Goal: Task Accomplishment & Management: Manage account settings

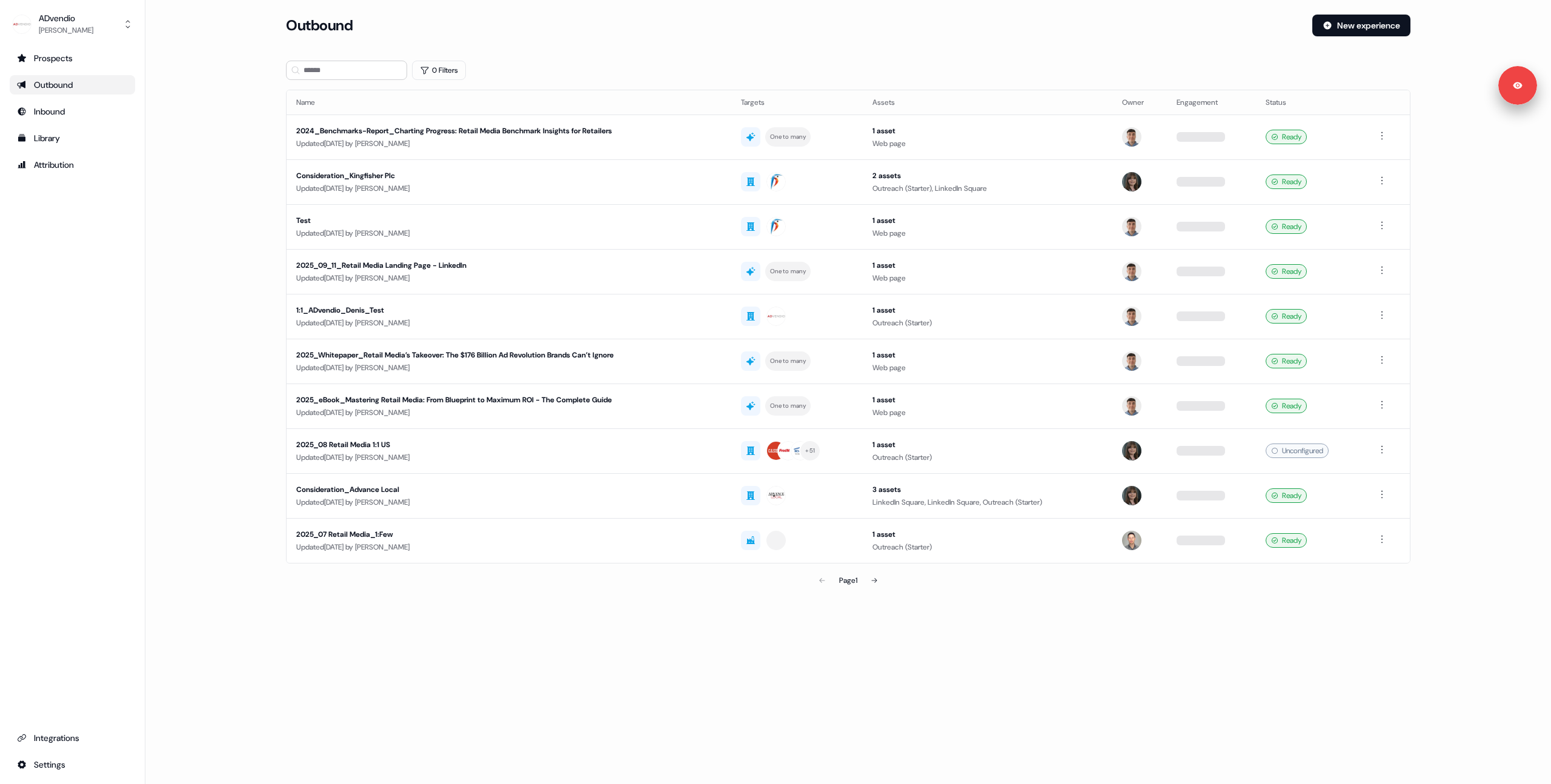
click at [189, 213] on main "Loading... Outbound New experience 0 Filters Name Targets Assets Owner Engageme…" at bounding box center [848, 320] width 1406 height 611
click at [206, 156] on main "Loading... Outbound New experience 0 Filters Name Targets Assets Owner Engageme…" at bounding box center [848, 320] width 1406 height 611
click at [213, 143] on main "Loading... Outbound New experience 0 Filters Name Targets Assets Owner Engageme…" at bounding box center [848, 320] width 1406 height 611
click at [217, 165] on main "Loading... Outbound New experience 0 Filters Name Targets Assets Owner Engageme…" at bounding box center [848, 320] width 1406 height 611
click at [52, 68] on link "Prospects" at bounding box center [72, 58] width 126 height 19
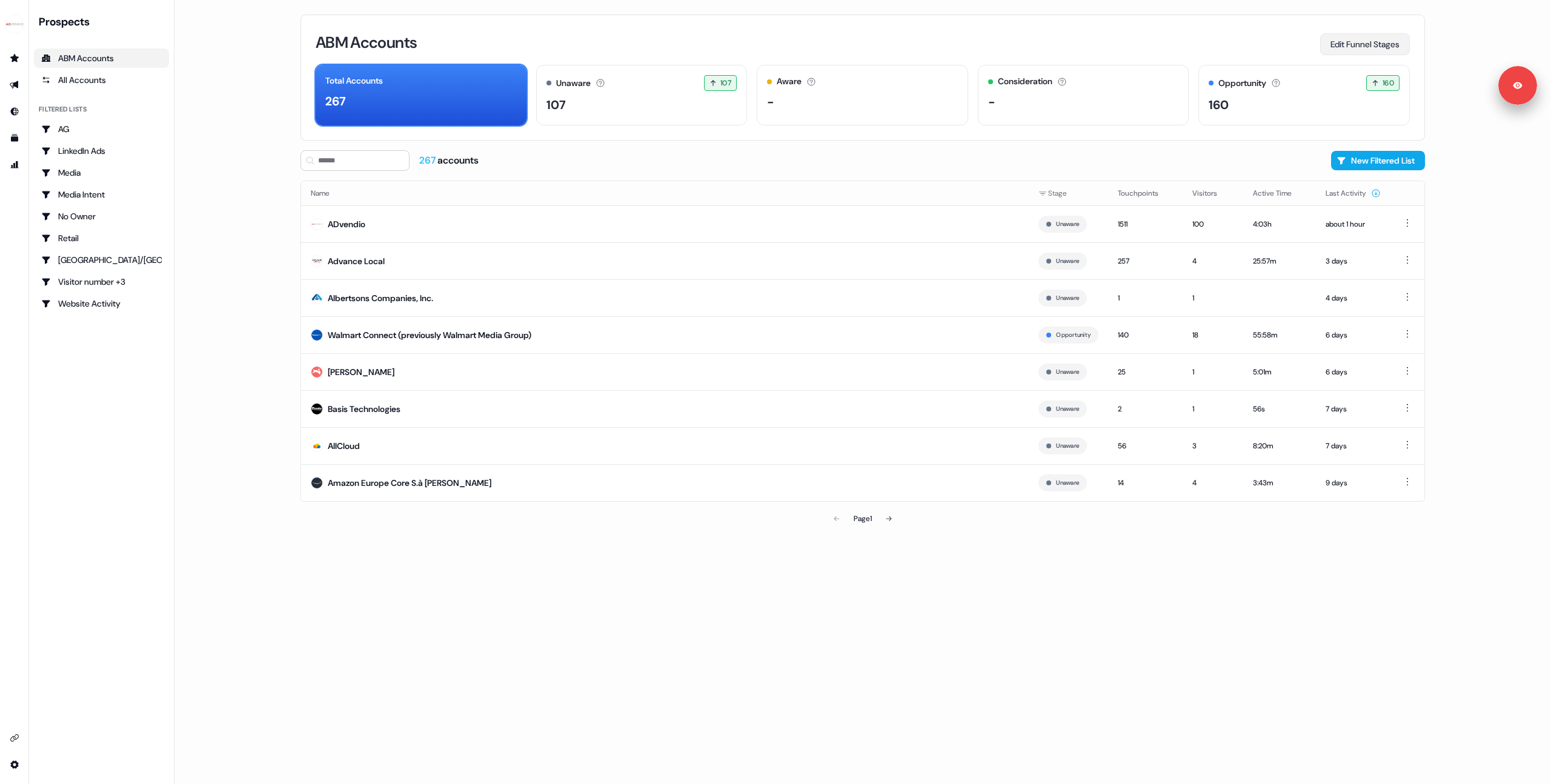
click at [1392, 43] on button "Edit Funnel Stages" at bounding box center [1365, 44] width 90 height 22
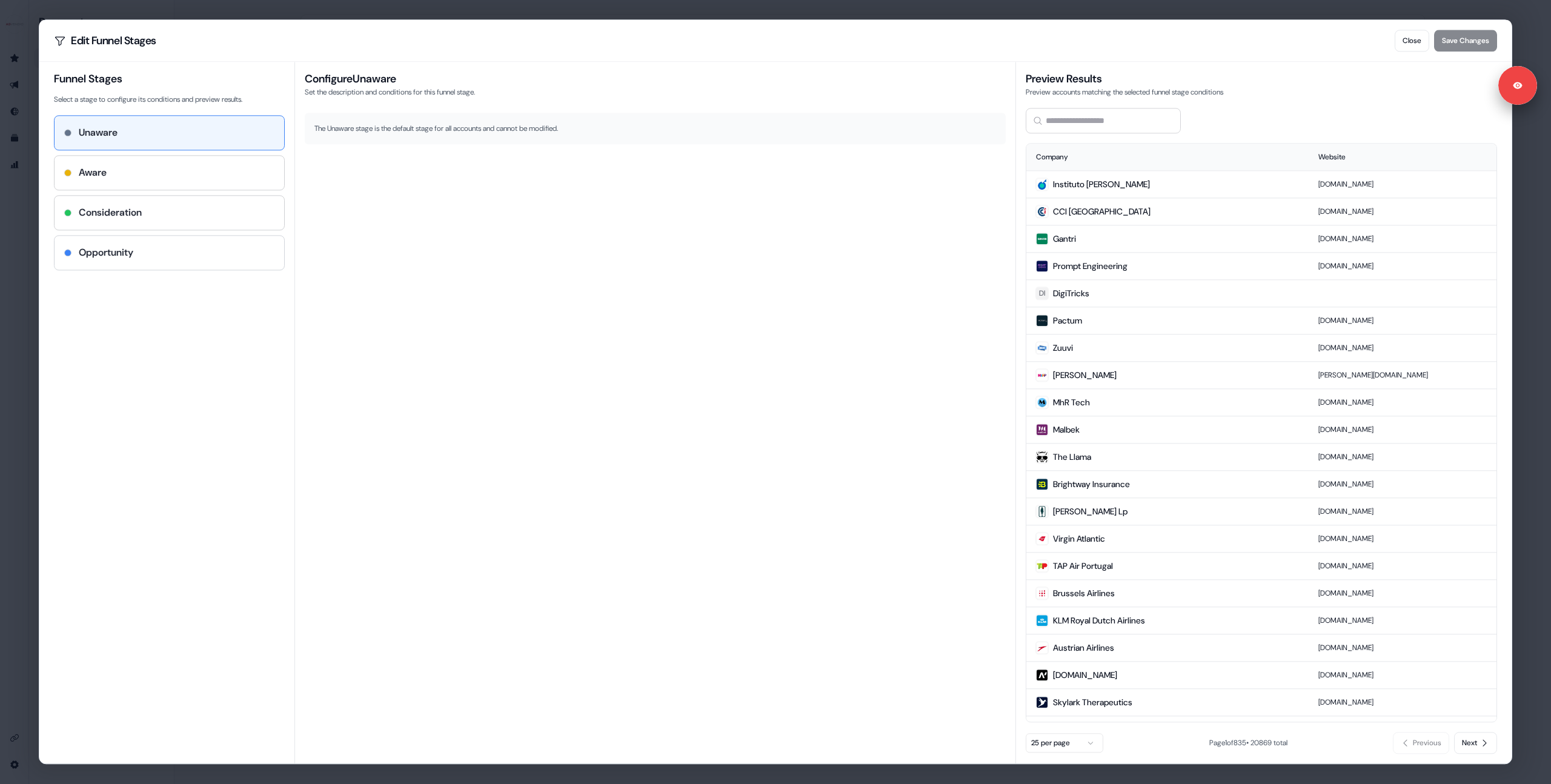
click at [126, 253] on h4 "Opportunity" at bounding box center [106, 253] width 54 height 15
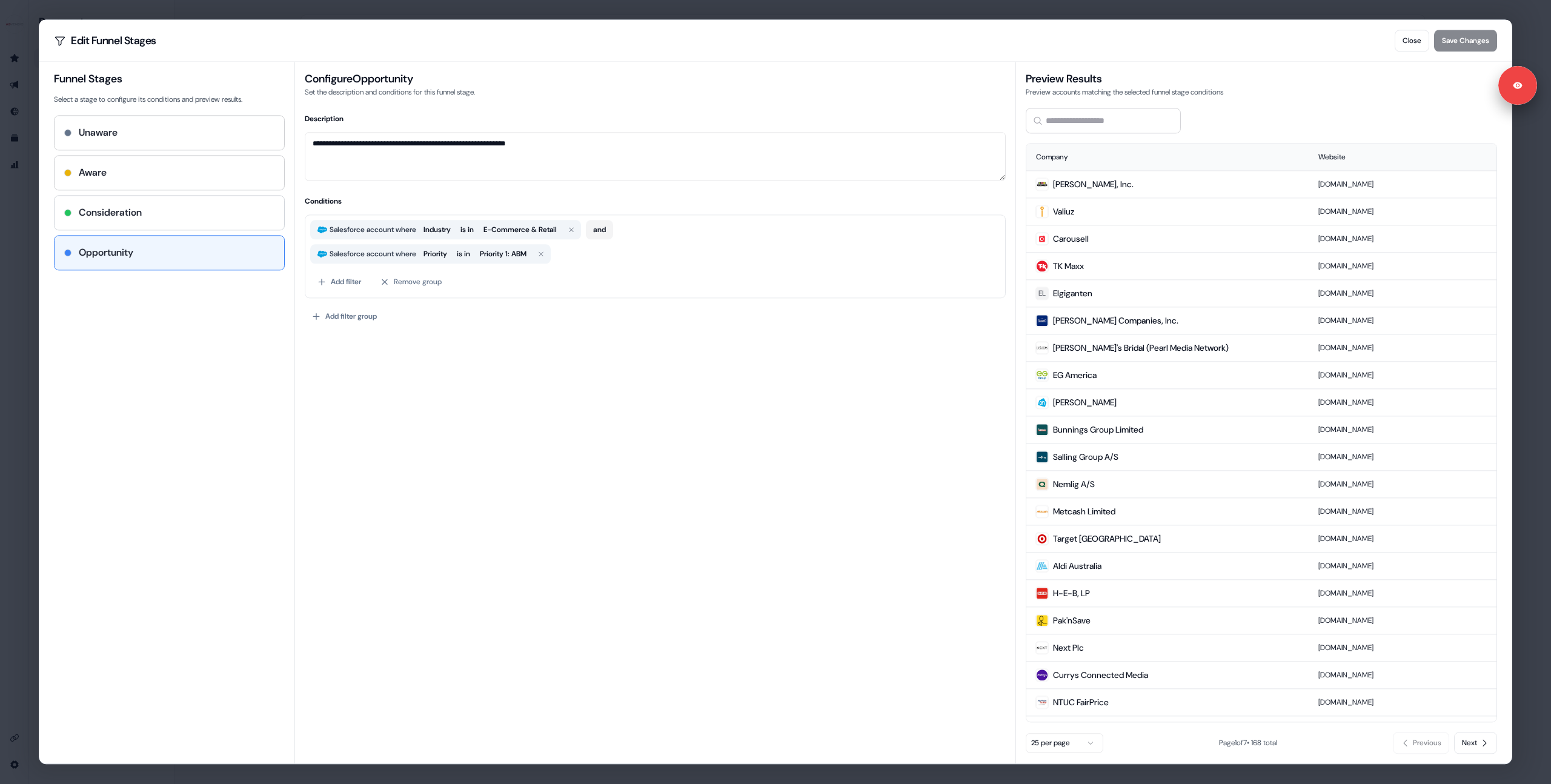
click at [149, 217] on div "Consideration" at bounding box center [169, 213] width 210 height 15
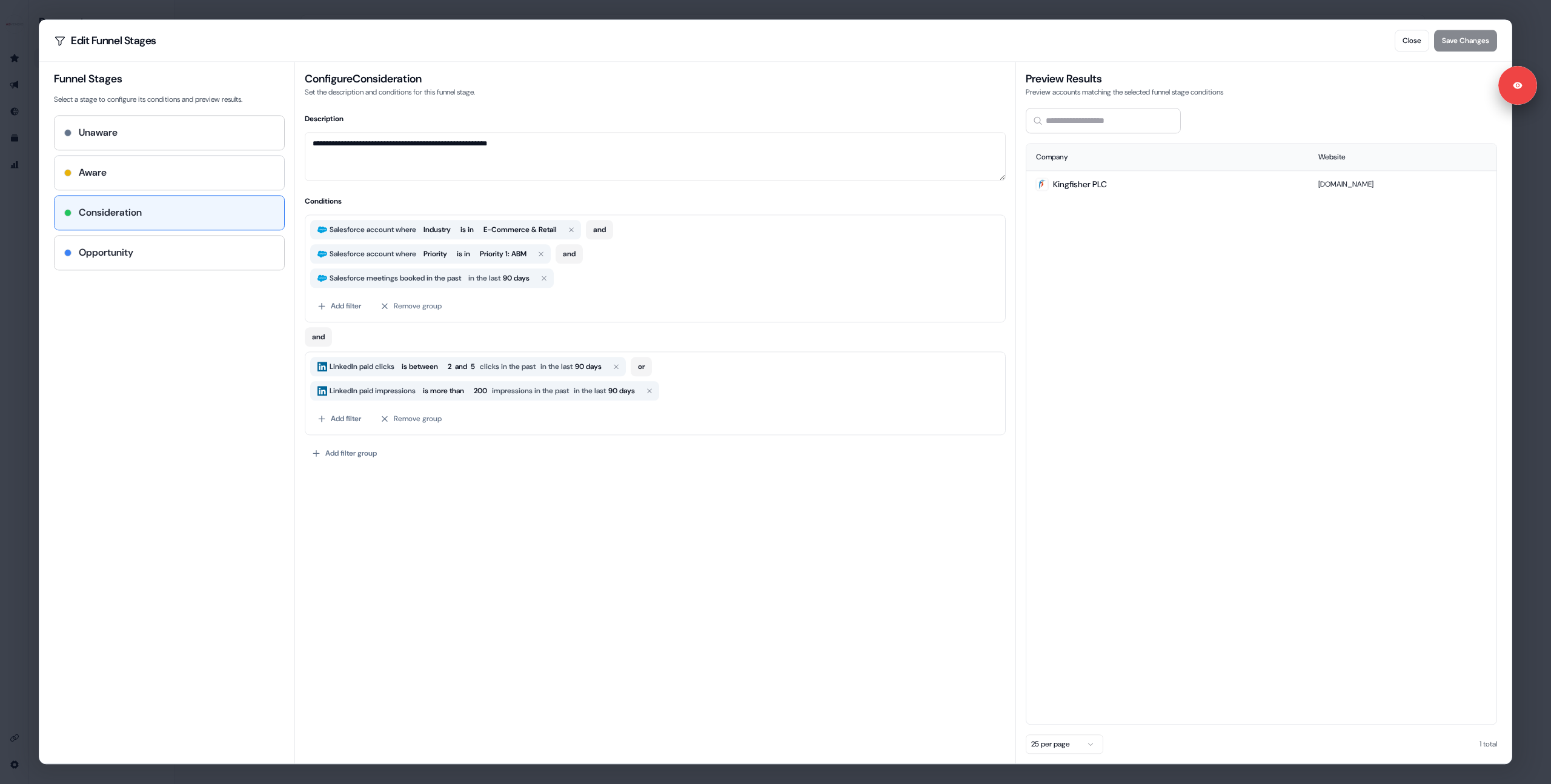
click at [140, 175] on div "Aware" at bounding box center [169, 173] width 210 height 15
type textarea "**********"
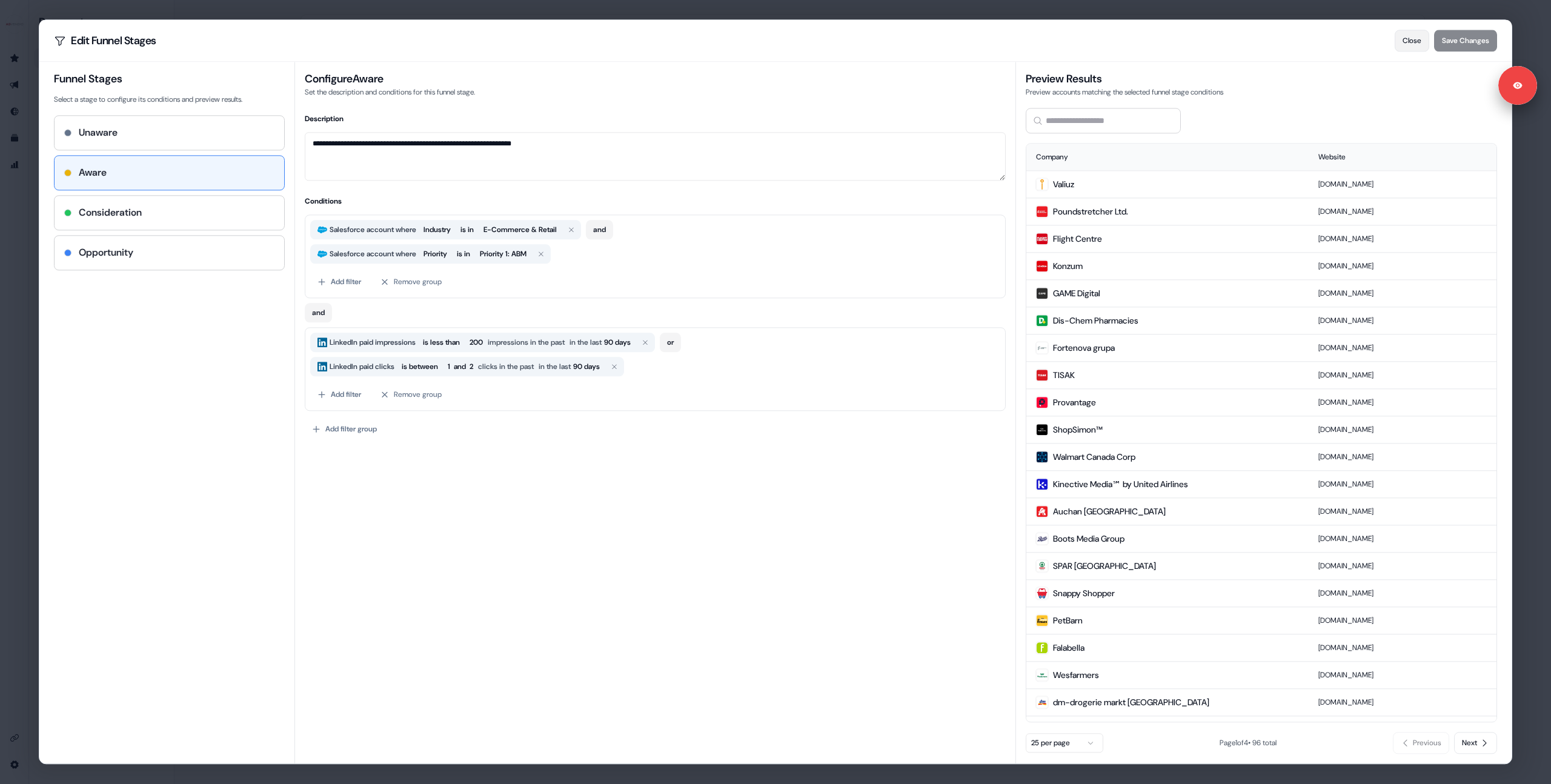
click at [1403, 41] on button "Close" at bounding box center [1411, 40] width 35 height 22
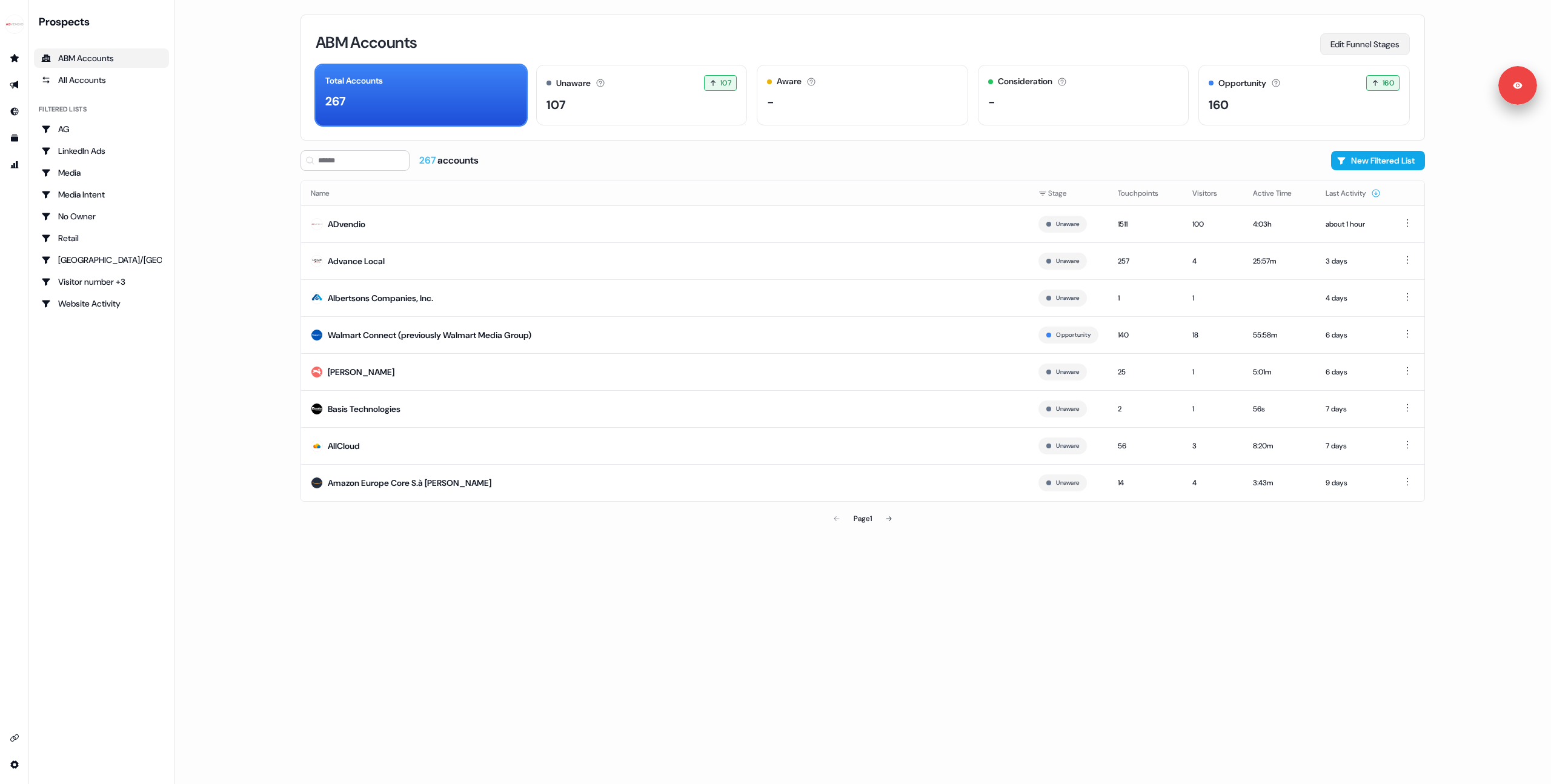
click at [1338, 42] on button "Edit Funnel Stages" at bounding box center [1365, 44] width 90 height 22
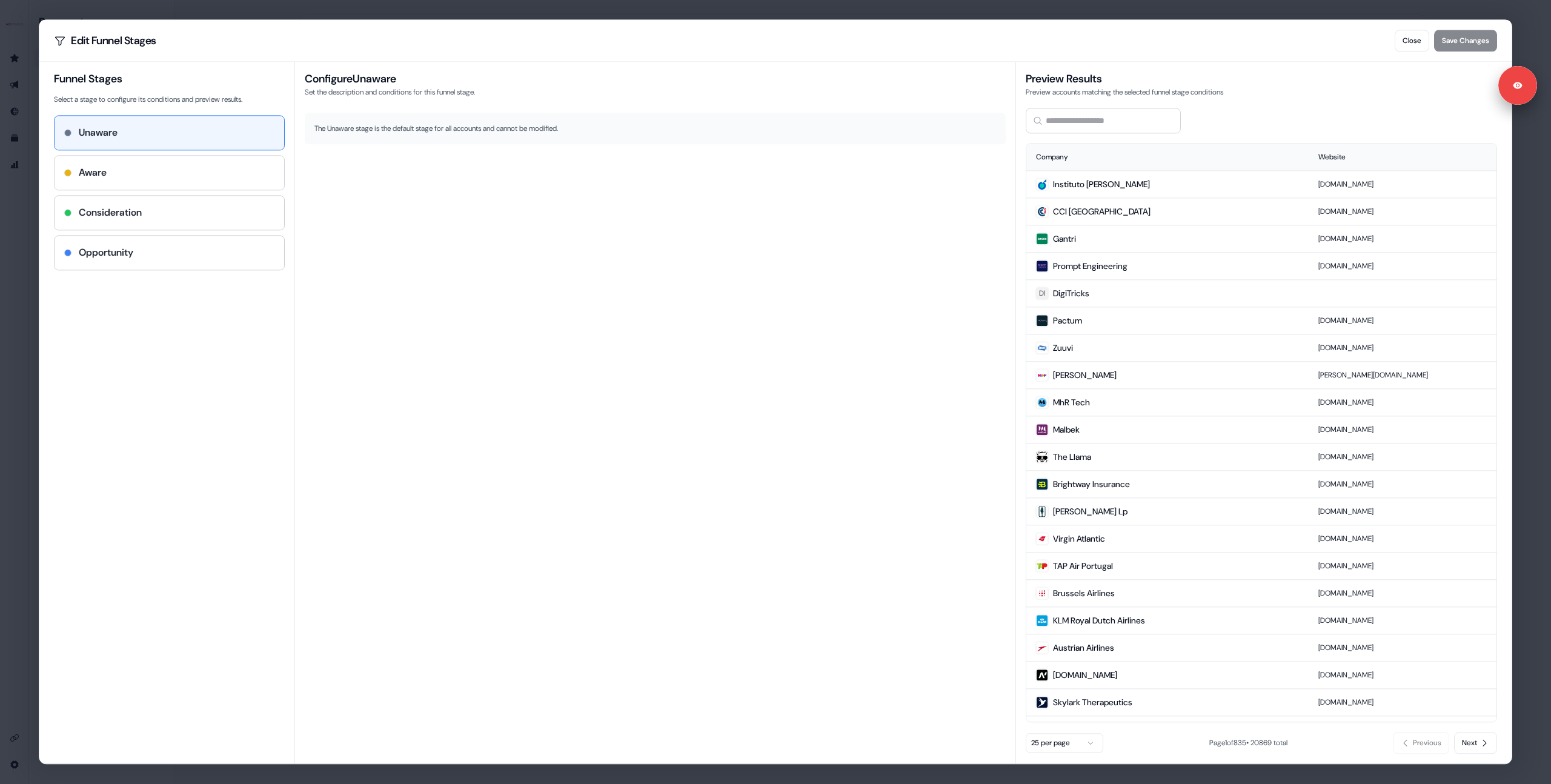
click at [87, 168] on h4 "Aware" at bounding box center [93, 173] width 28 height 15
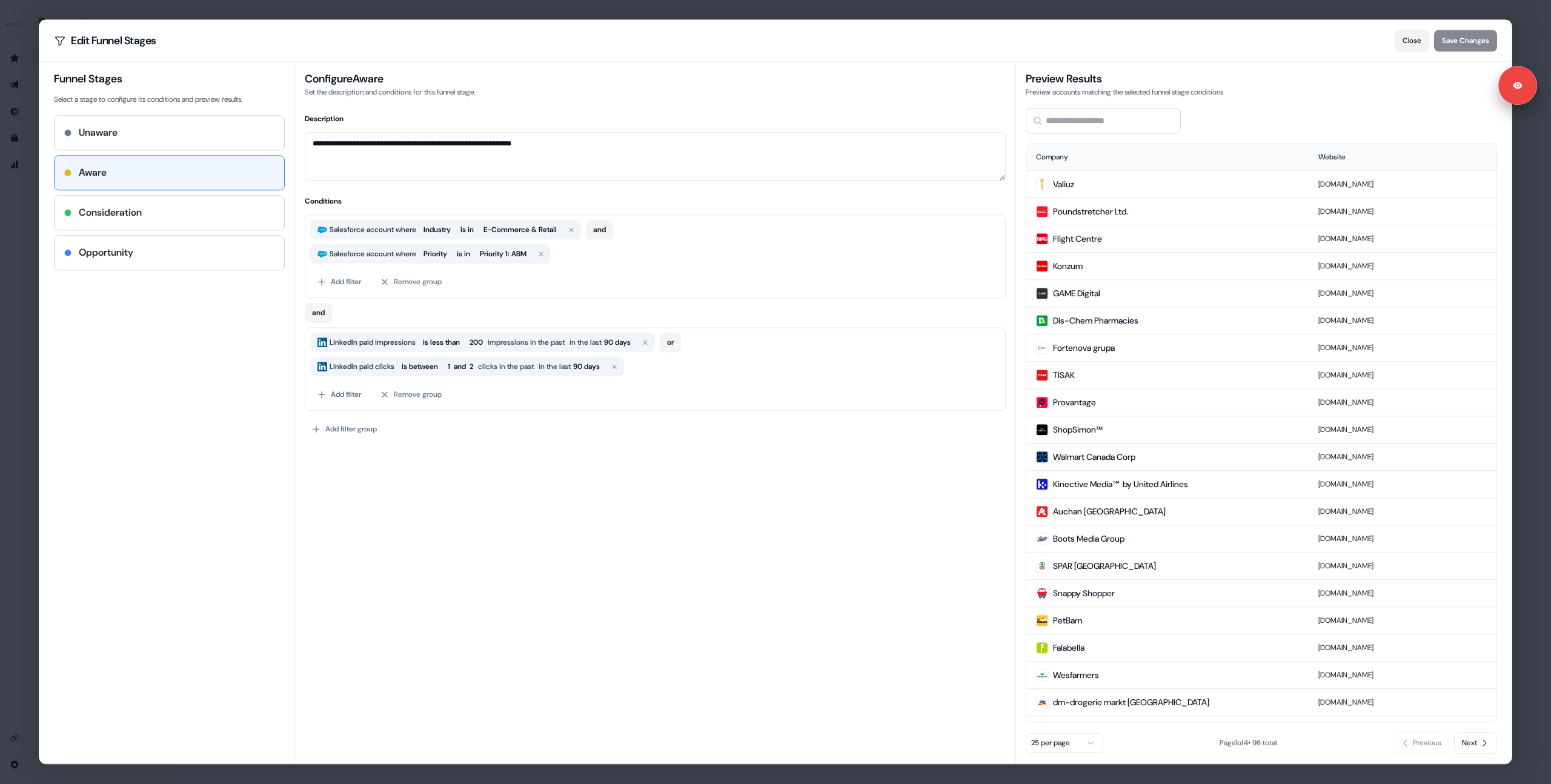
click at [1420, 44] on button "Close" at bounding box center [1411, 40] width 35 height 22
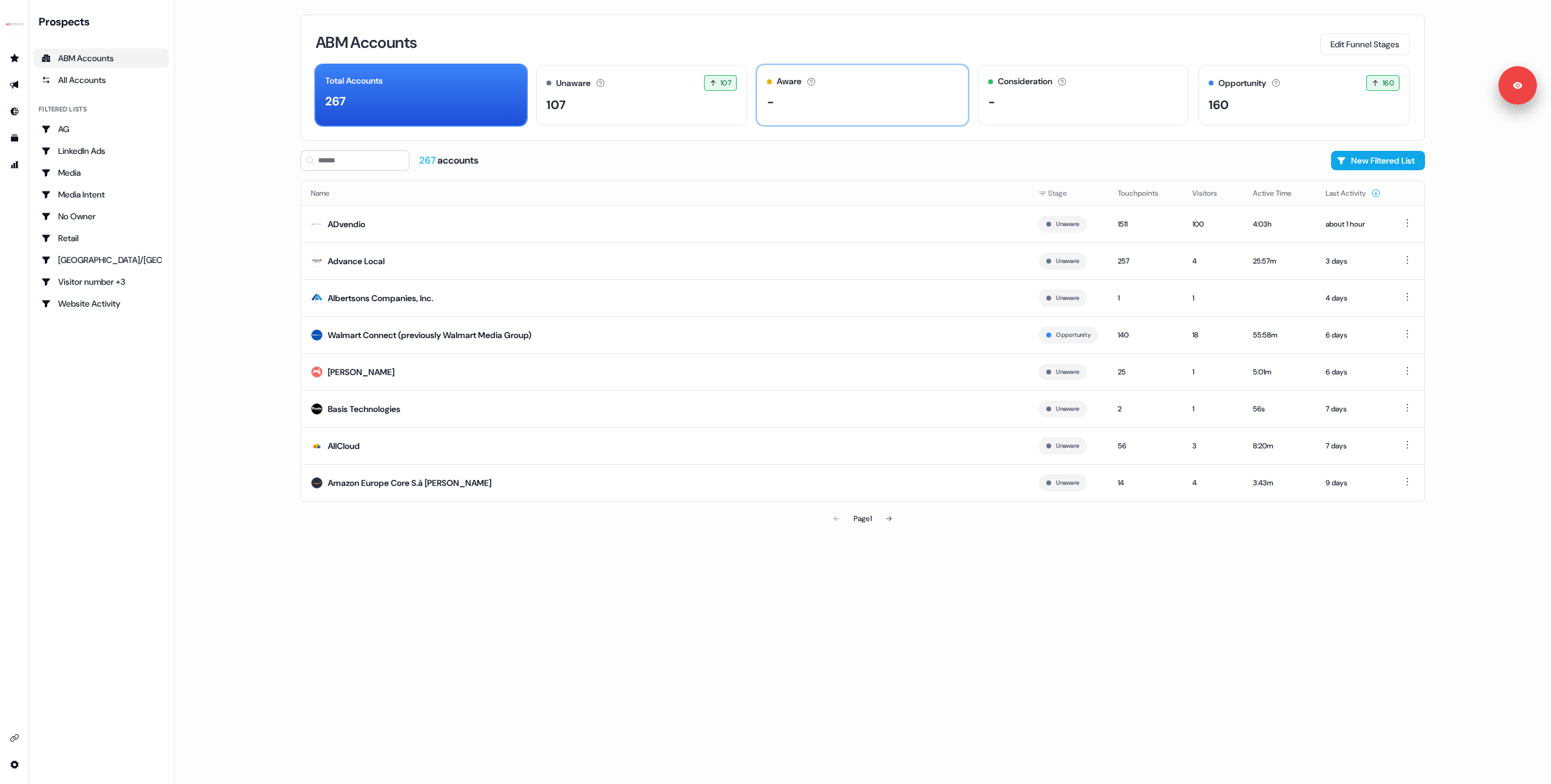
click at [816, 90] on div "Aware The account has shown light engagement, but no buying signals yet. -" at bounding box center [862, 95] width 212 height 61
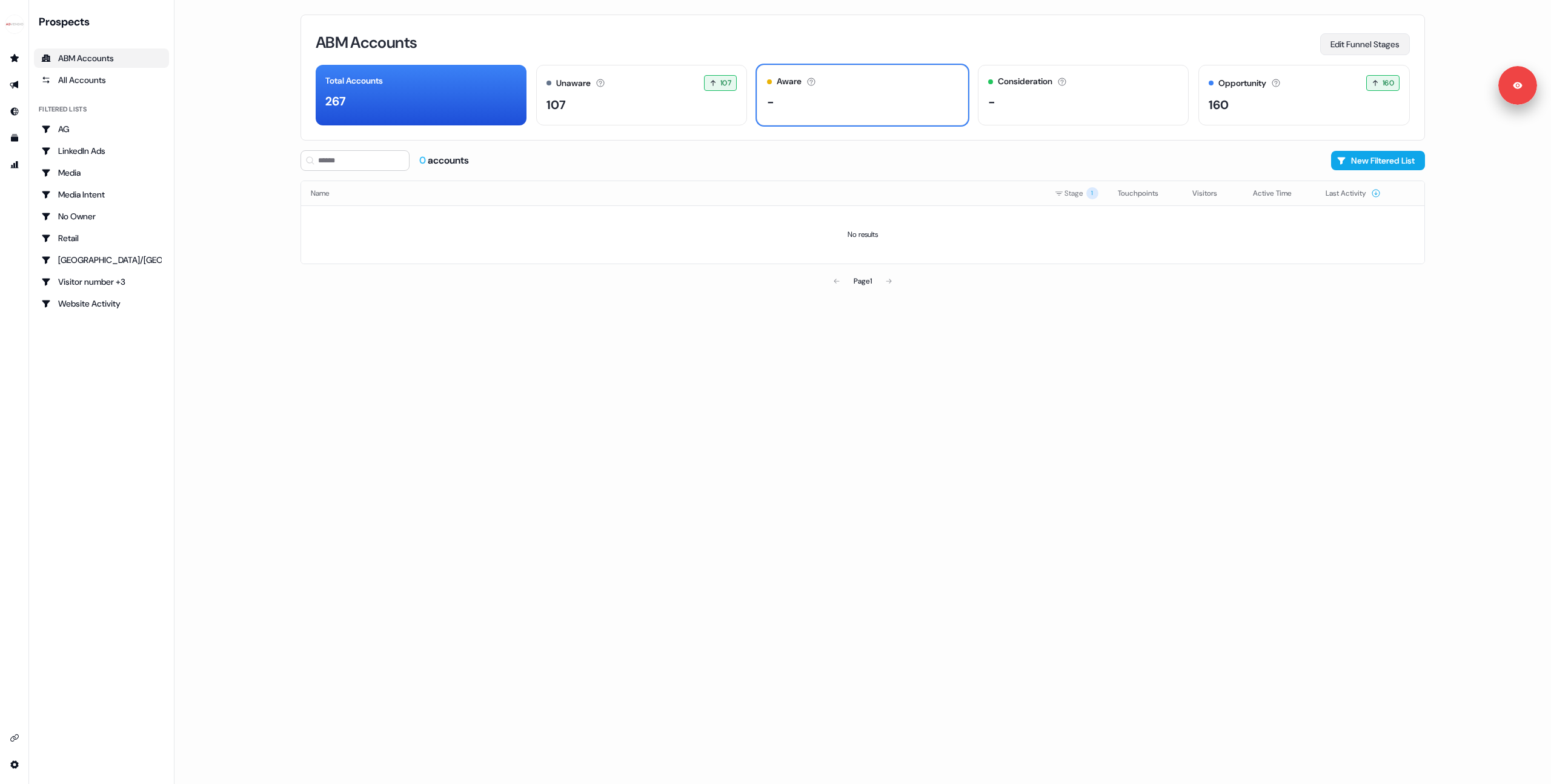
click at [1376, 45] on button "Edit Funnel Stages" at bounding box center [1365, 44] width 90 height 22
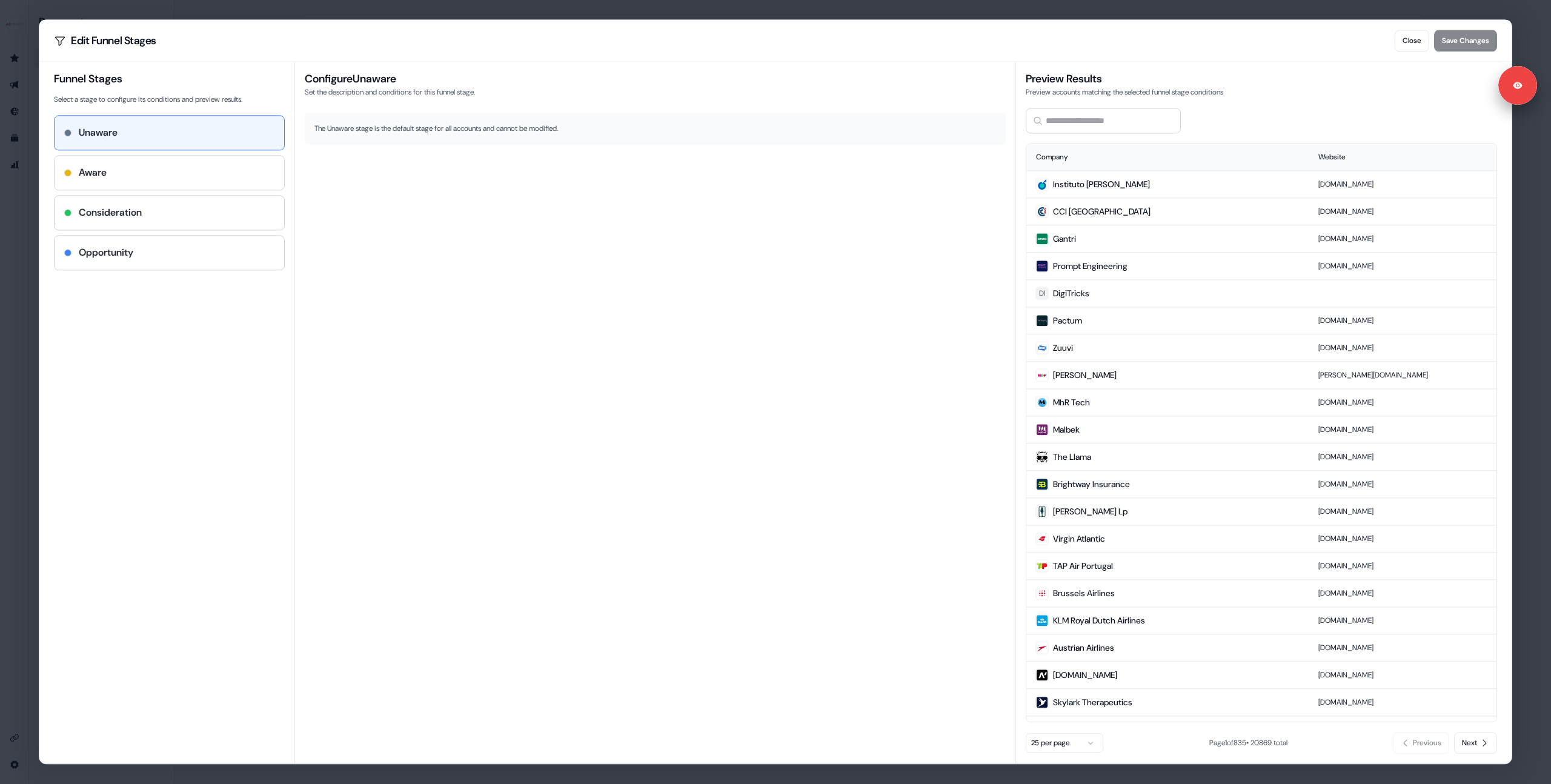
click at [189, 167] on div "Aware" at bounding box center [169, 173] width 210 height 15
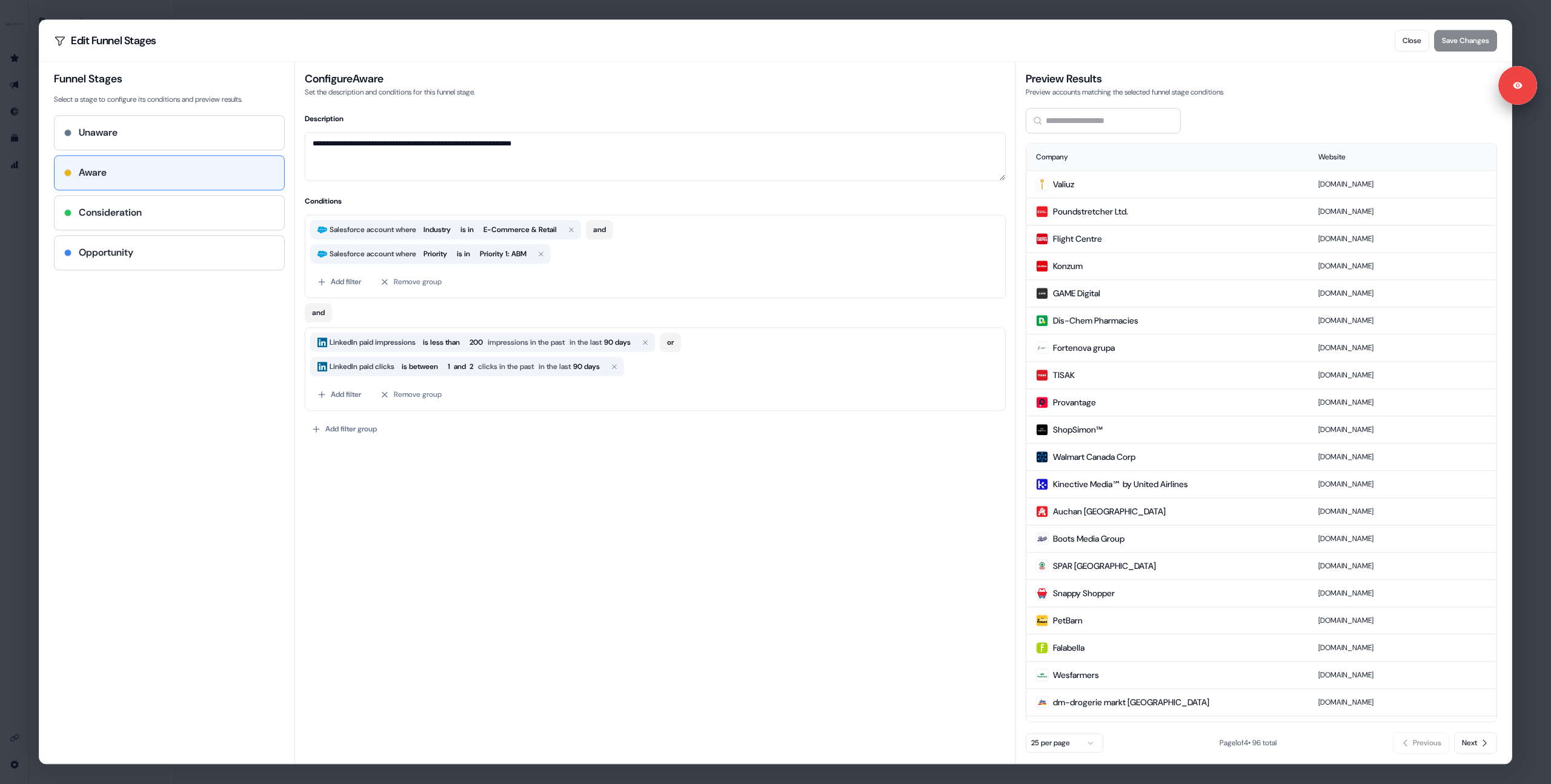
click at [579, 548] on div "**********" at bounding box center [655, 432] width 701 height 641
click at [168, 216] on div "Consideration" at bounding box center [169, 213] width 210 height 15
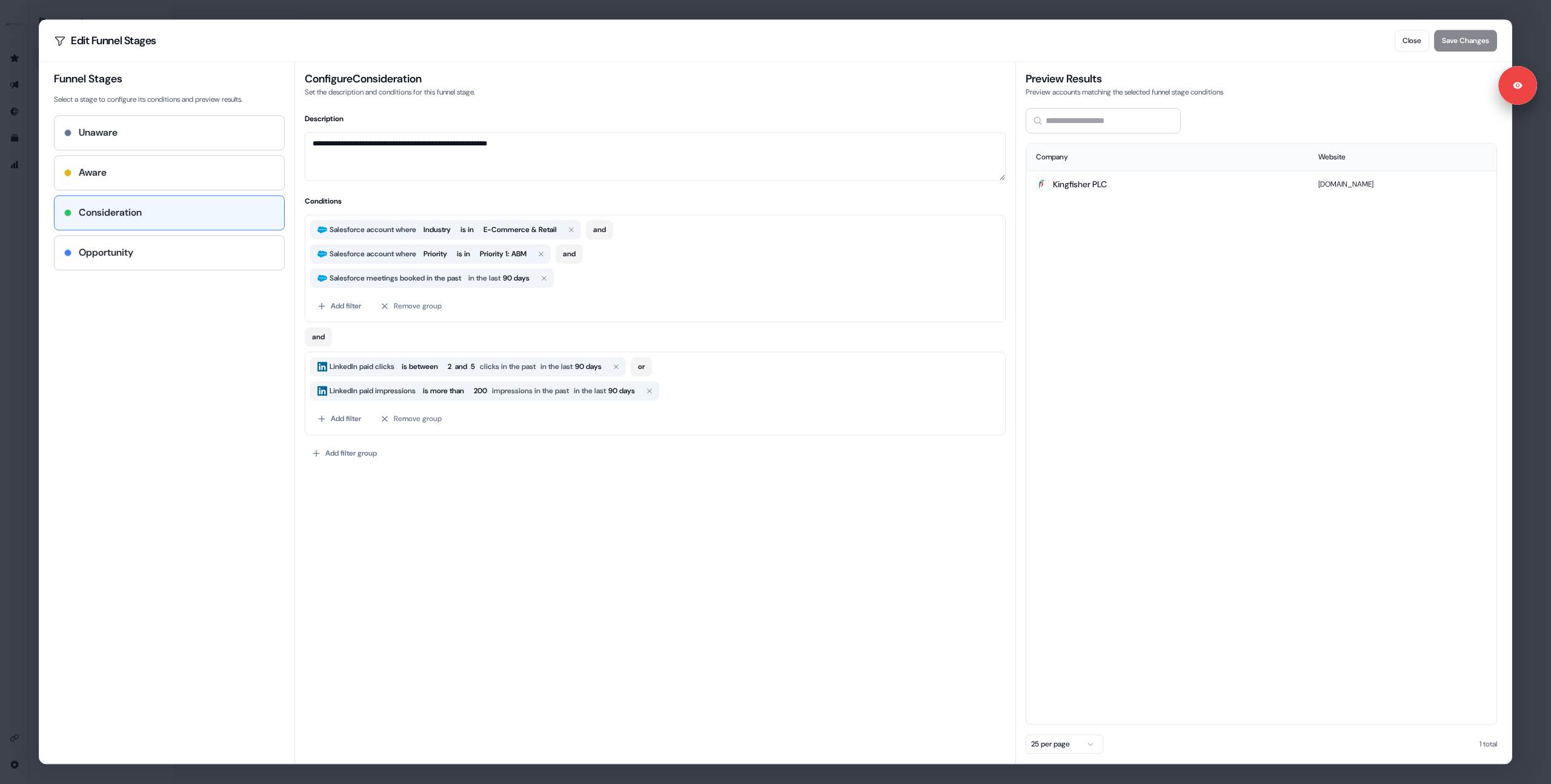
click at [189, 271] on div "Funnel Stages Select a stage to configure its conditions and preview results. U…" at bounding box center [174, 412] width 241 height 701
click at [175, 251] on div "Opportunity" at bounding box center [169, 253] width 210 height 15
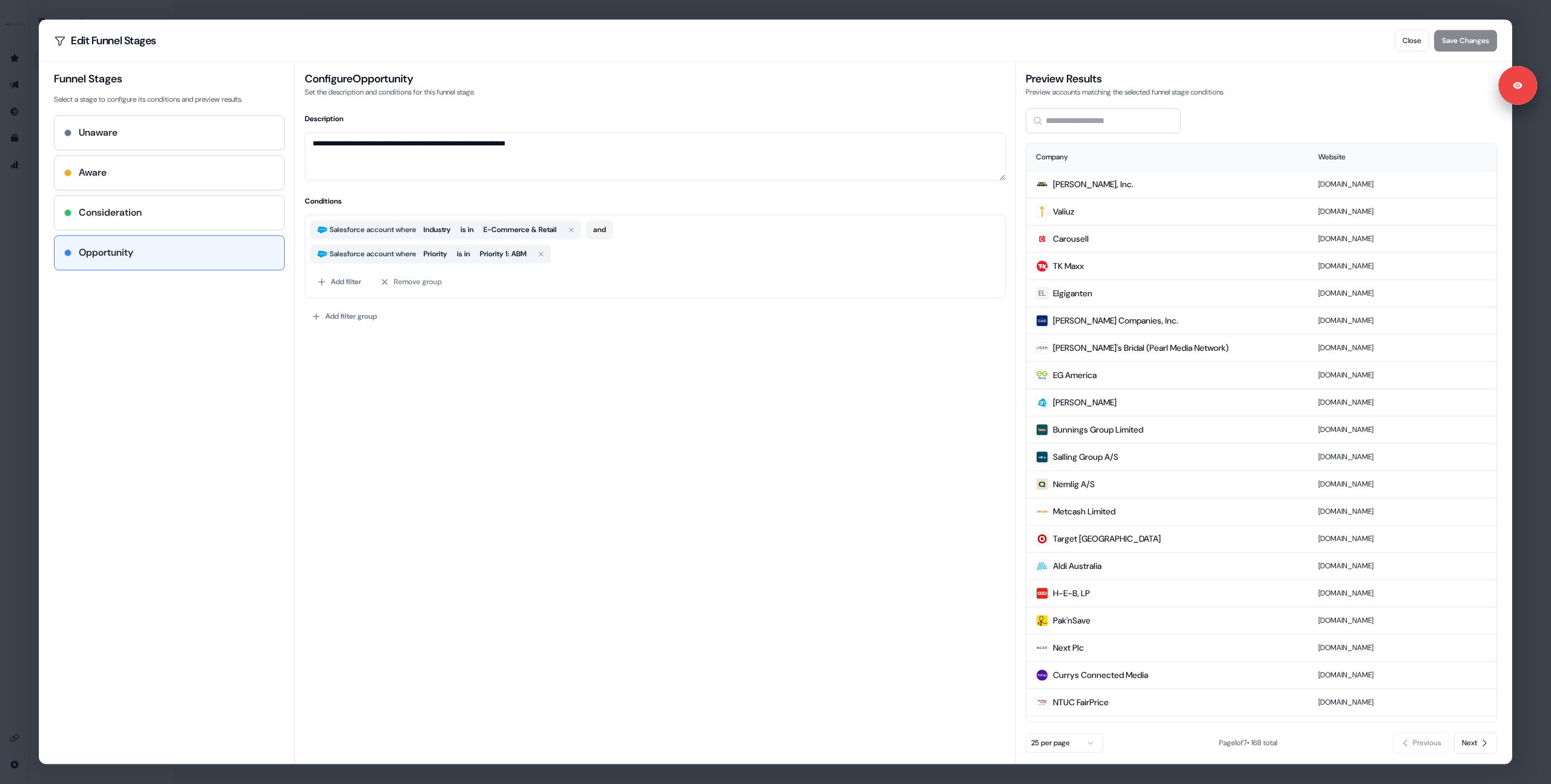
click at [165, 208] on div "Consideration" at bounding box center [169, 213] width 210 height 15
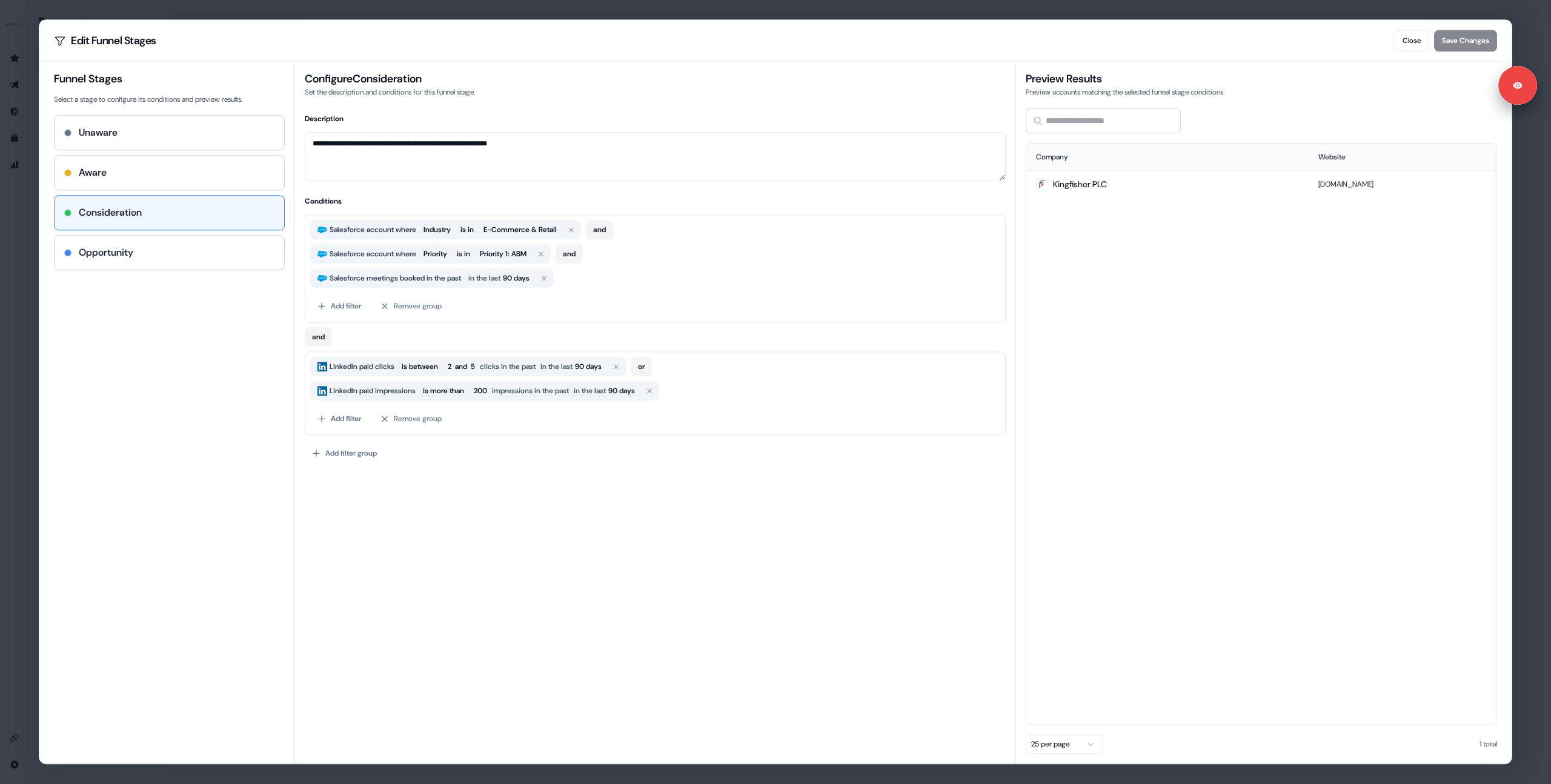
click at [181, 152] on div "Unaware Aware Consideration Opportunity" at bounding box center [169, 192] width 231 height 155
click at [182, 168] on div "Aware" at bounding box center [169, 173] width 210 height 15
type textarea "**********"
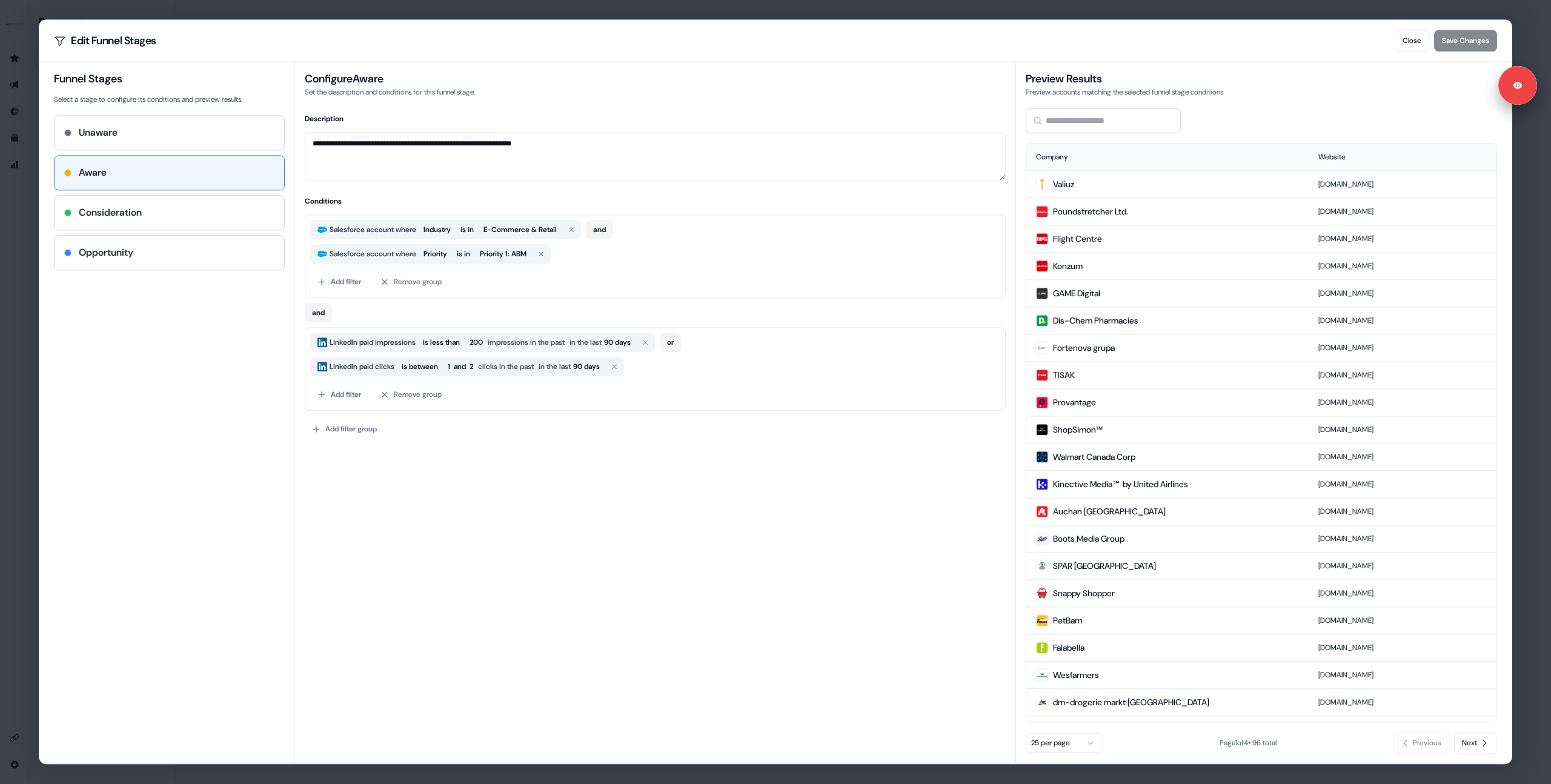
click at [177, 136] on div "Unaware" at bounding box center [169, 133] width 210 height 15
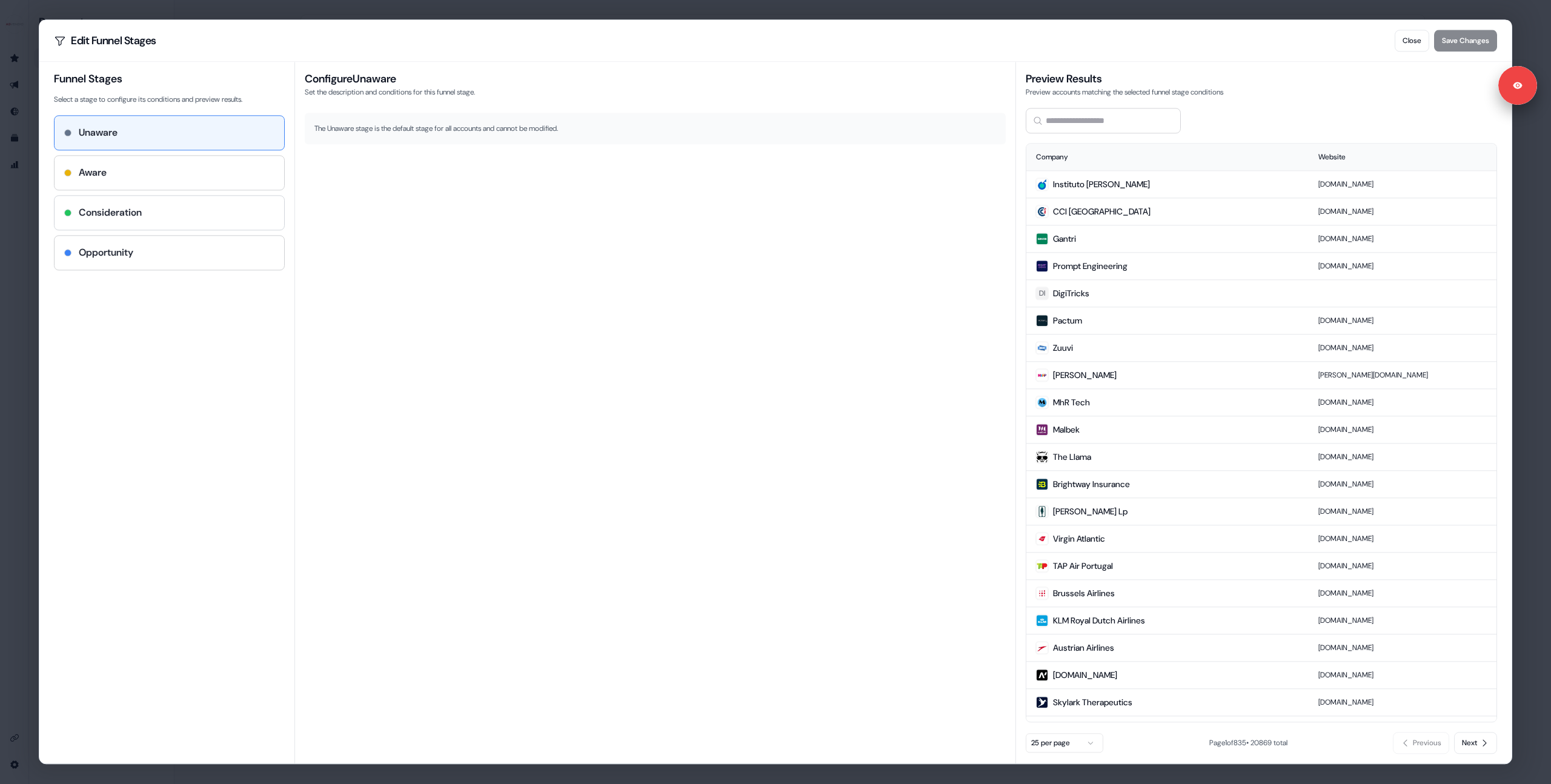
click at [164, 198] on div "Consideration" at bounding box center [169, 212] width 230 height 34
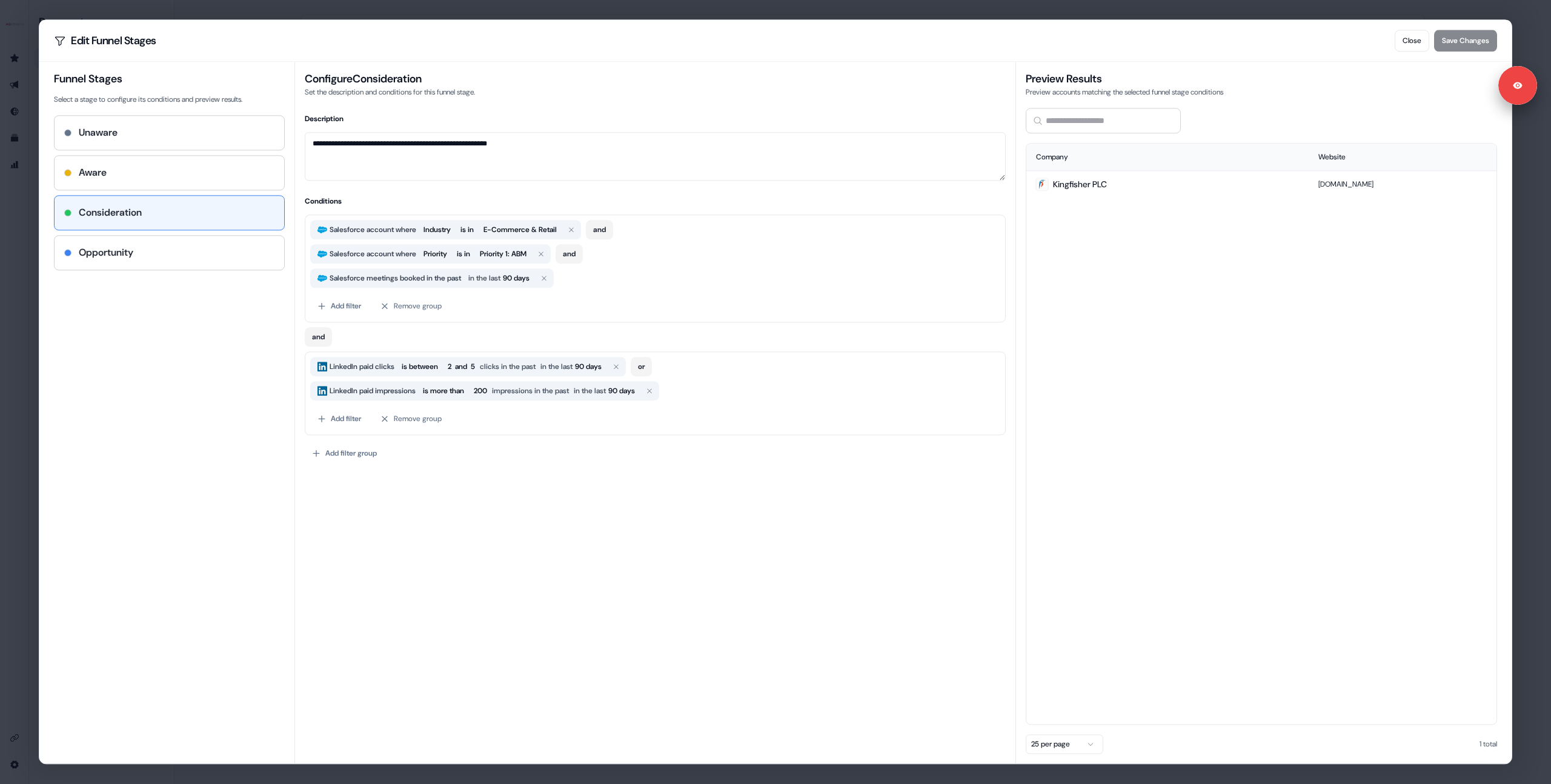
click at [8, 261] on div "**********" at bounding box center [776, 392] width 1551 height 784
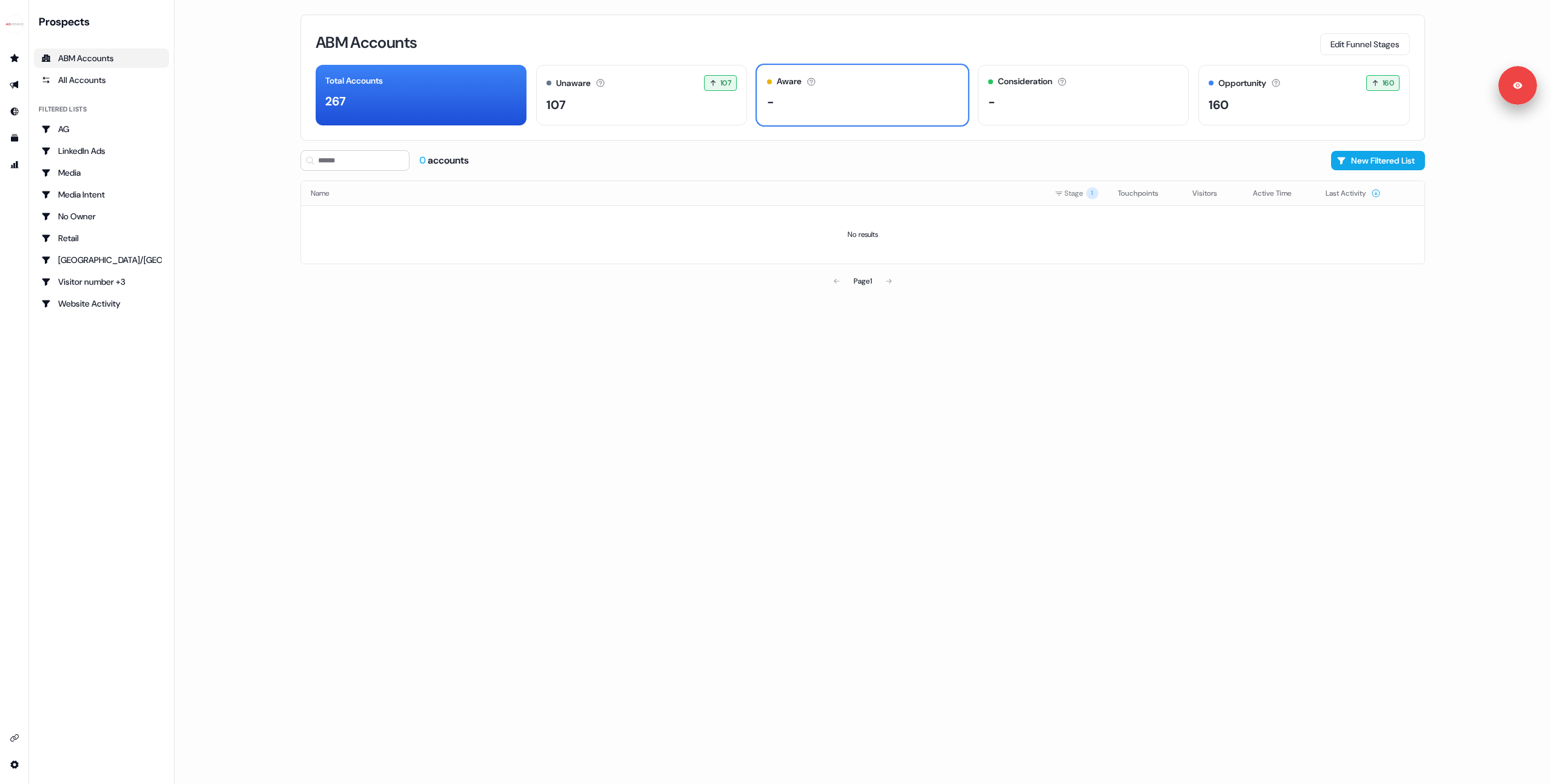
click at [653, 329] on div "ABM Accounts Edit Funnel Stages Total Accounts 267 Unaware The default stage al…" at bounding box center [863, 392] width 1163 height 784
click at [850, 367] on div "ABM Accounts Edit Funnel Stages Total Accounts 267 Unaware The default stage al…" at bounding box center [863, 392] width 1163 height 784
click at [762, 427] on div "ABM Accounts Edit Funnel Stages Total Accounts 267 Unaware The default stage al…" at bounding box center [863, 392] width 1163 height 784
click at [820, 340] on div "ABM Accounts Edit Funnel Stages Total Accounts 267 Unaware The default stage al…" at bounding box center [863, 392] width 1163 height 784
drag, startPoint x: 715, startPoint y: 384, endPoint x: 795, endPoint y: 386, distance: 80.0
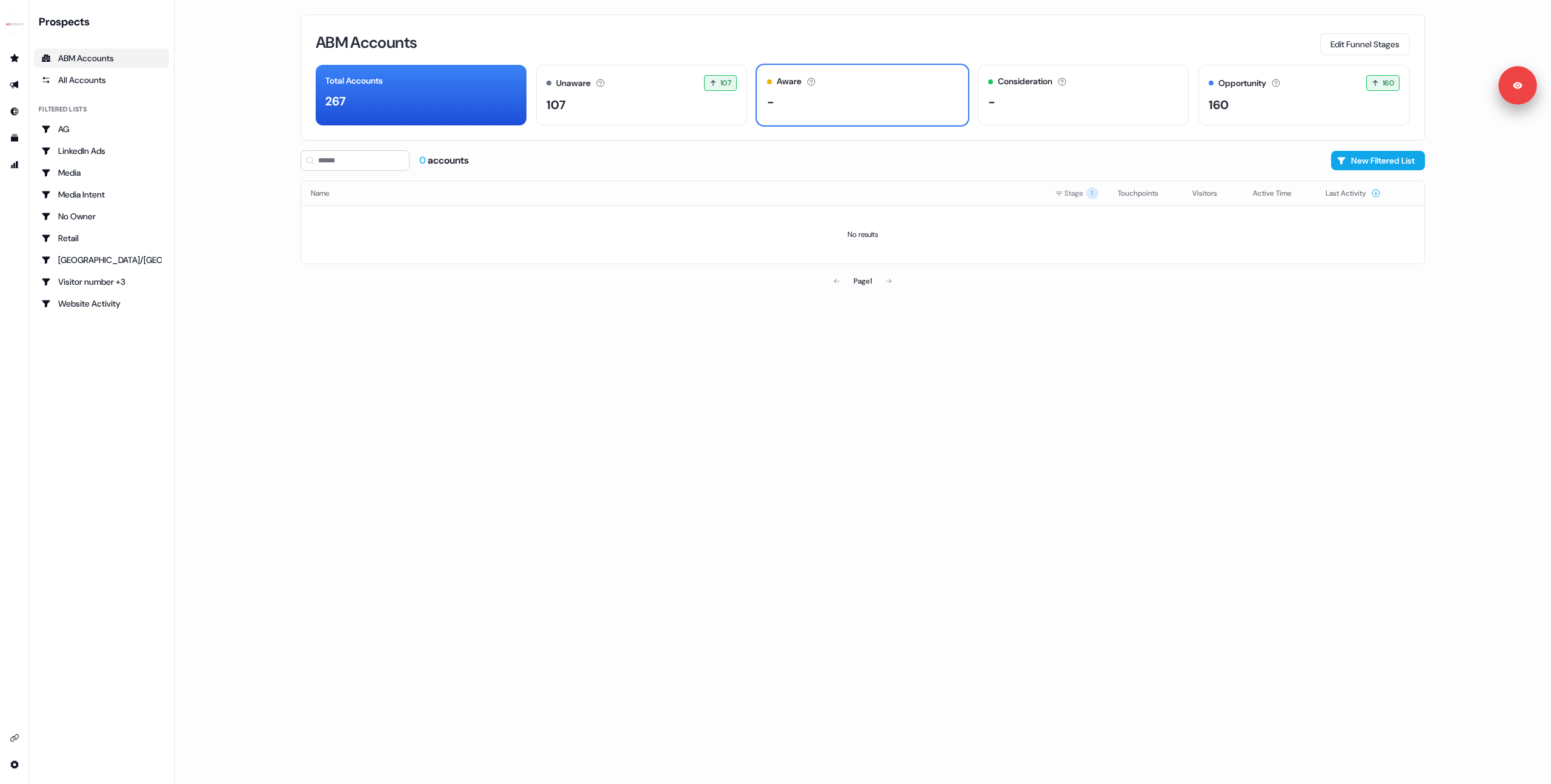
click at [716, 384] on div "ABM Accounts Edit Funnel Stages Total Accounts 267 Unaware The default stage al…" at bounding box center [863, 392] width 1163 height 784
drag, startPoint x: 767, startPoint y: 381, endPoint x: 670, endPoint y: 371, distance: 97.5
click at [765, 382] on div "ABM Accounts Edit Funnel Stages Total Accounts 267 Unaware The default stage al…" at bounding box center [863, 392] width 1163 height 784
drag, startPoint x: 715, startPoint y: 429, endPoint x: 734, endPoint y: 333, distance: 97.9
click at [714, 428] on div "ABM Accounts Edit Funnel Stages Total Accounts 267 Unaware The default stage al…" at bounding box center [863, 392] width 1163 height 784
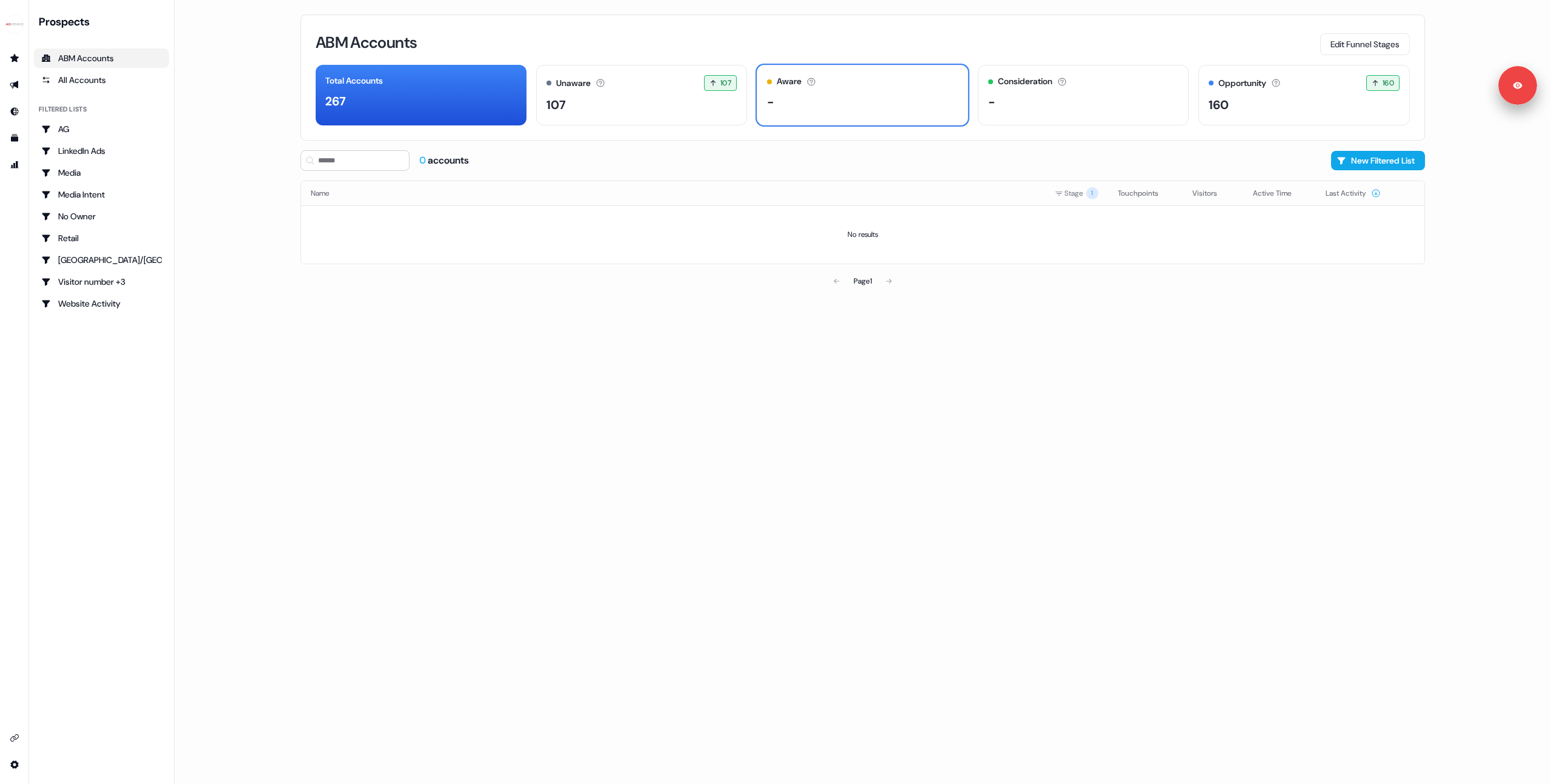
drag, startPoint x: 724, startPoint y: 408, endPoint x: 708, endPoint y: 148, distance: 260.5
click at [723, 404] on div "ABM Accounts Edit Funnel Stages Total Accounts 267 Unaware The default stage al…" at bounding box center [863, 392] width 1163 height 784
drag, startPoint x: 765, startPoint y: 411, endPoint x: 793, endPoint y: 385, distance: 38.2
click at [765, 406] on div "ABM Accounts Edit Funnel Stages Total Accounts 267 Unaware The default stage al…" at bounding box center [863, 392] width 1163 height 784
click at [802, 355] on div "ABM Accounts Edit Funnel Stages Total Accounts 267 Unaware The default stage al…" at bounding box center [863, 392] width 1163 height 784
